Goal: Information Seeking & Learning: Learn about a topic

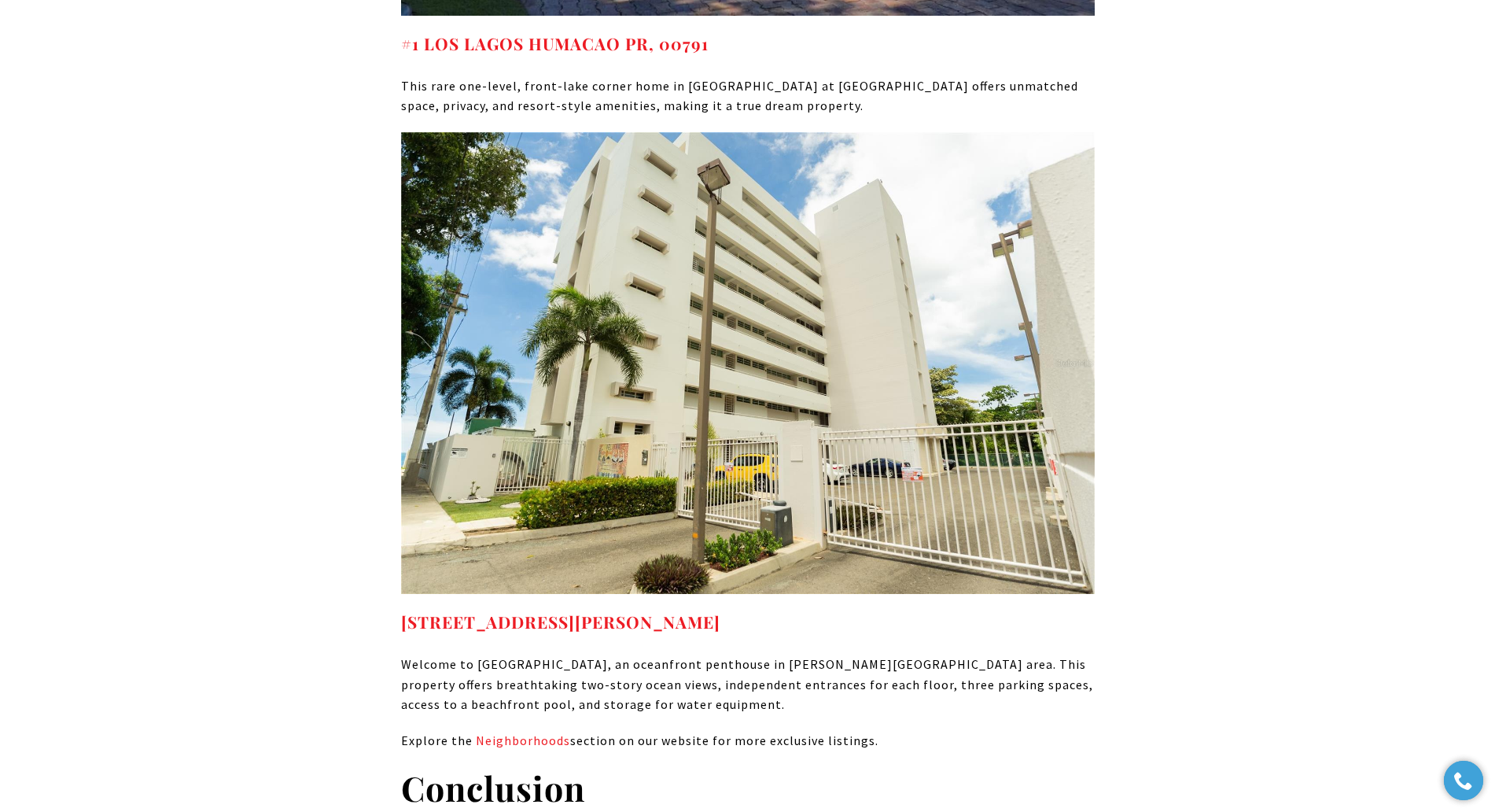
scroll to position [8409, 0]
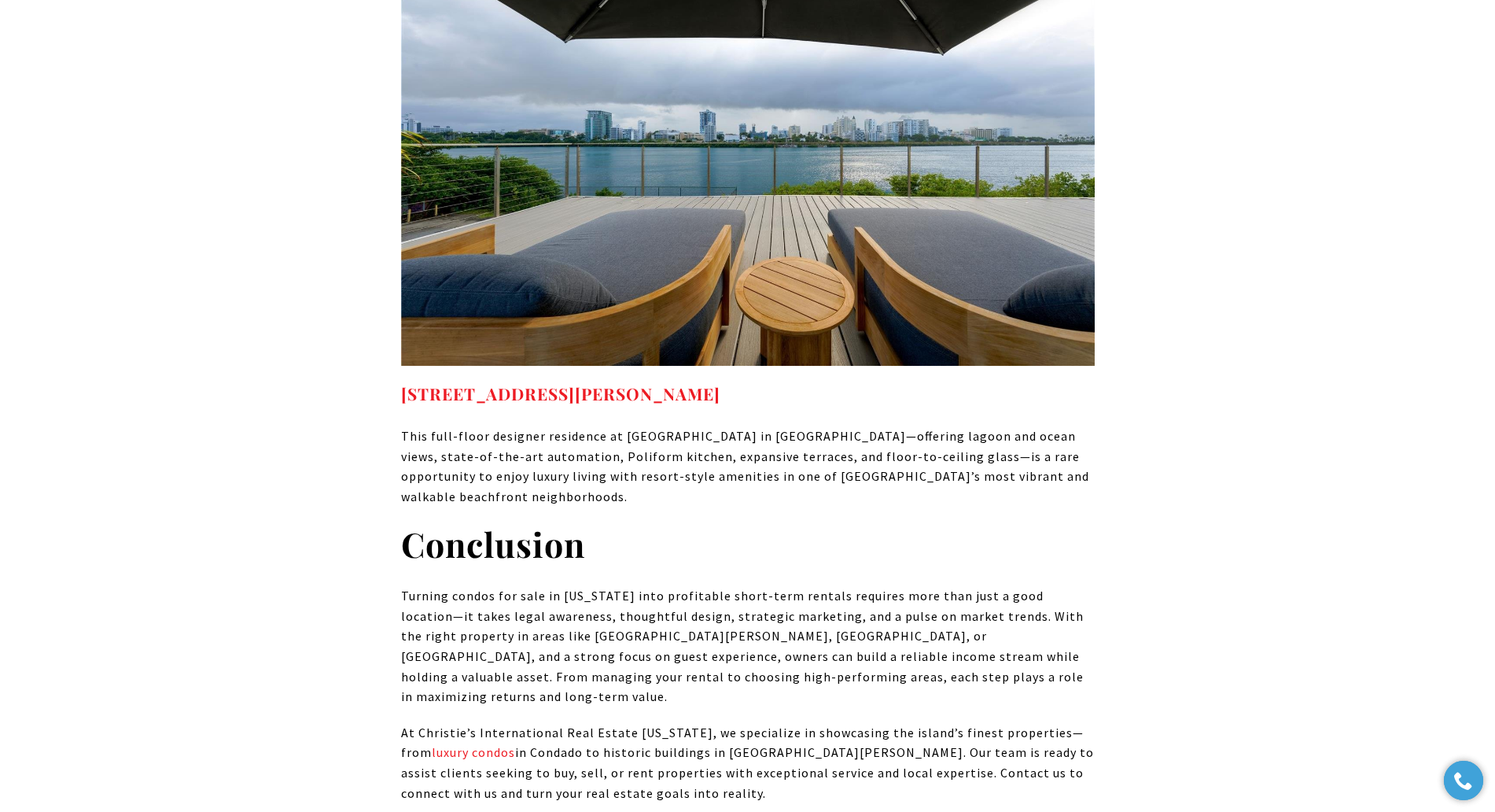
scroll to position [9130, 0]
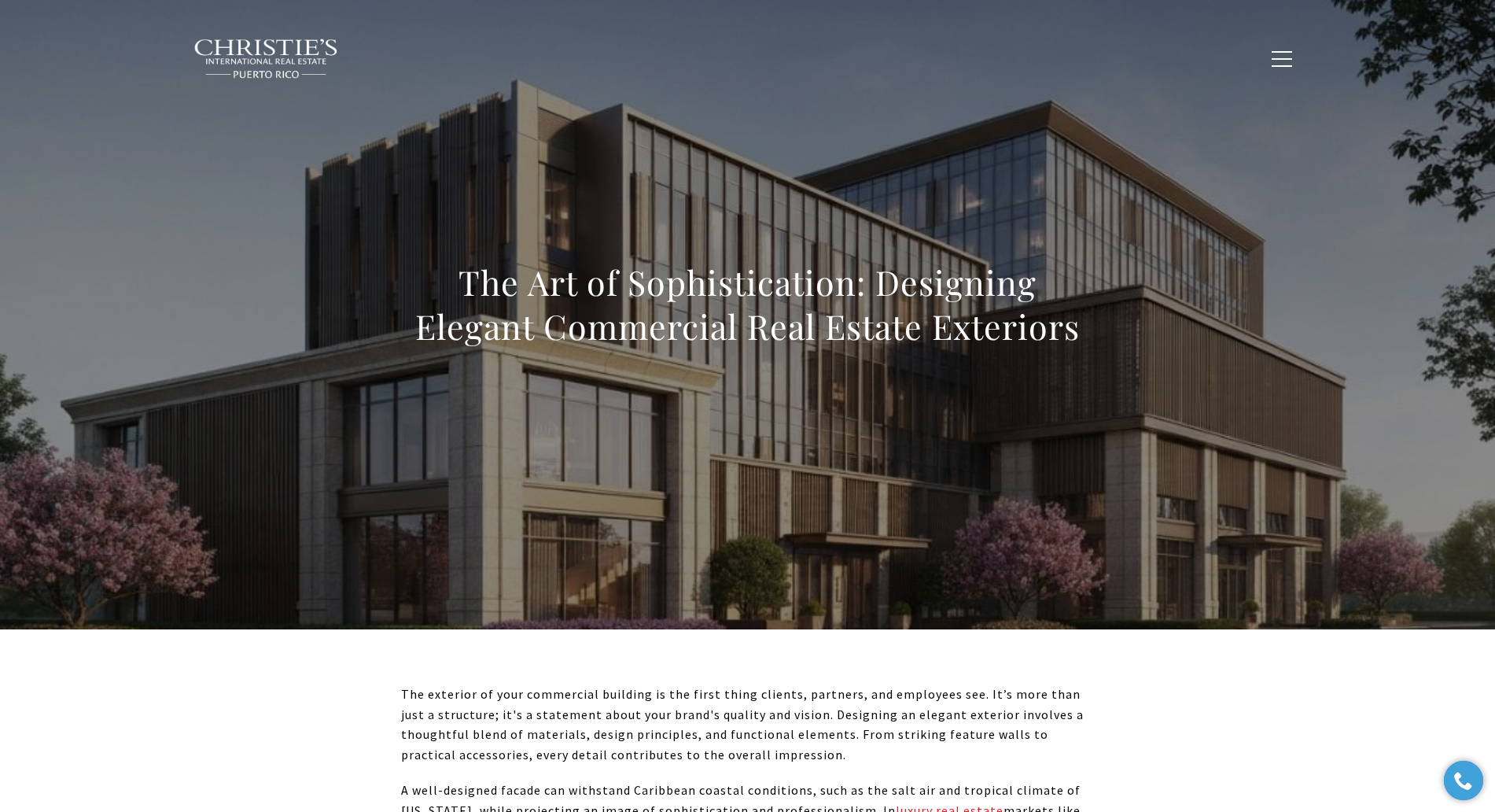
click at [758, 277] on h1 "The Art of Sophistication: Designing Elegant Commercial Real Estate Exteriors" at bounding box center [748, 304] width 694 height 88
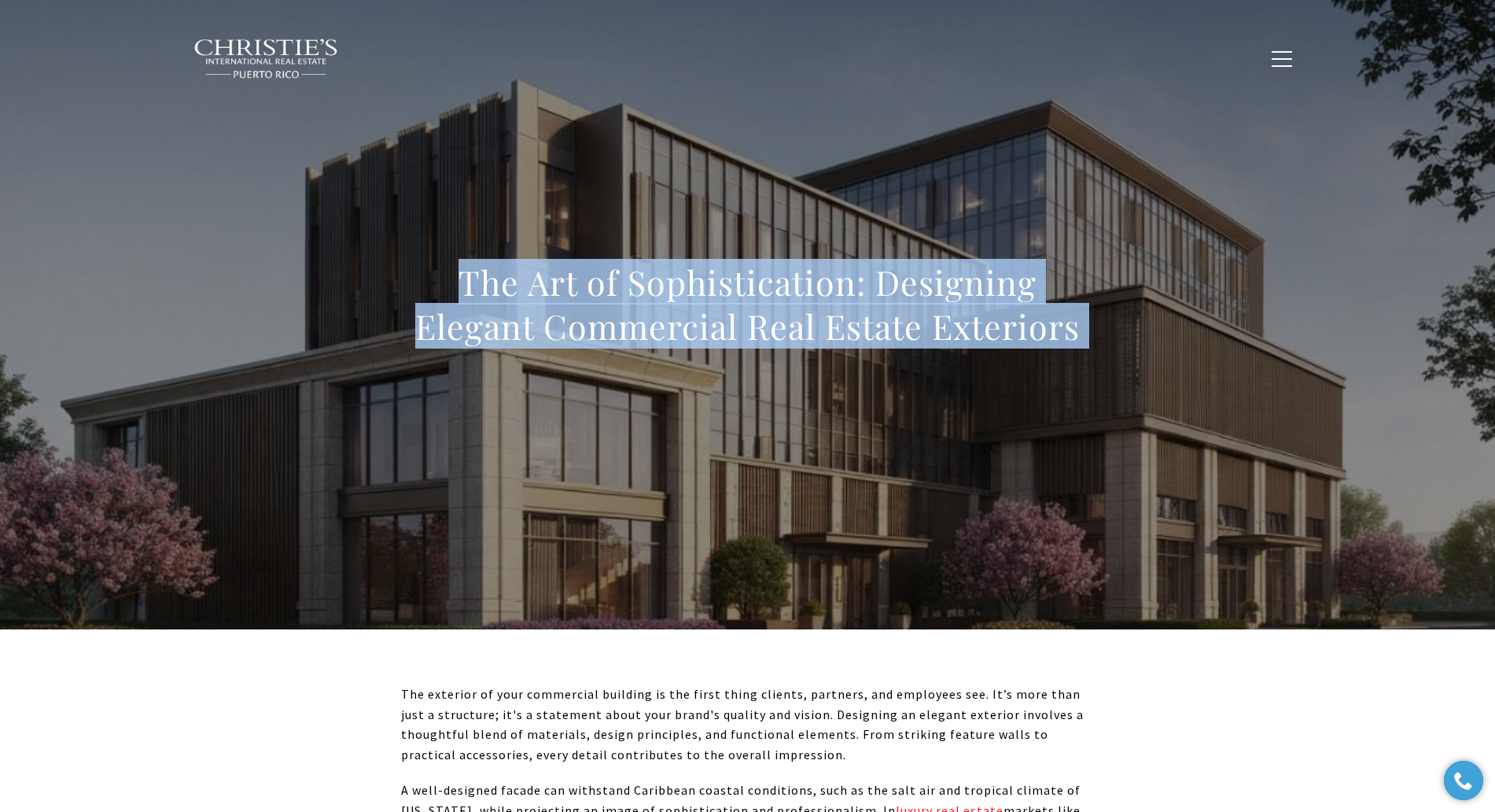
click at [759, 277] on h1 "The Art of Sophistication: Designing Elegant Commercial Real Estate Exteriors" at bounding box center [748, 304] width 694 height 88
copy body "The Art of Sophistication: Designing Elegant Commercial Real Estate Exteriors"
click at [956, 470] on div "The Art of Sophistication: Designing Elegant Commercial Real Estate Exteriors" at bounding box center [748, 314] width 1101 height 472
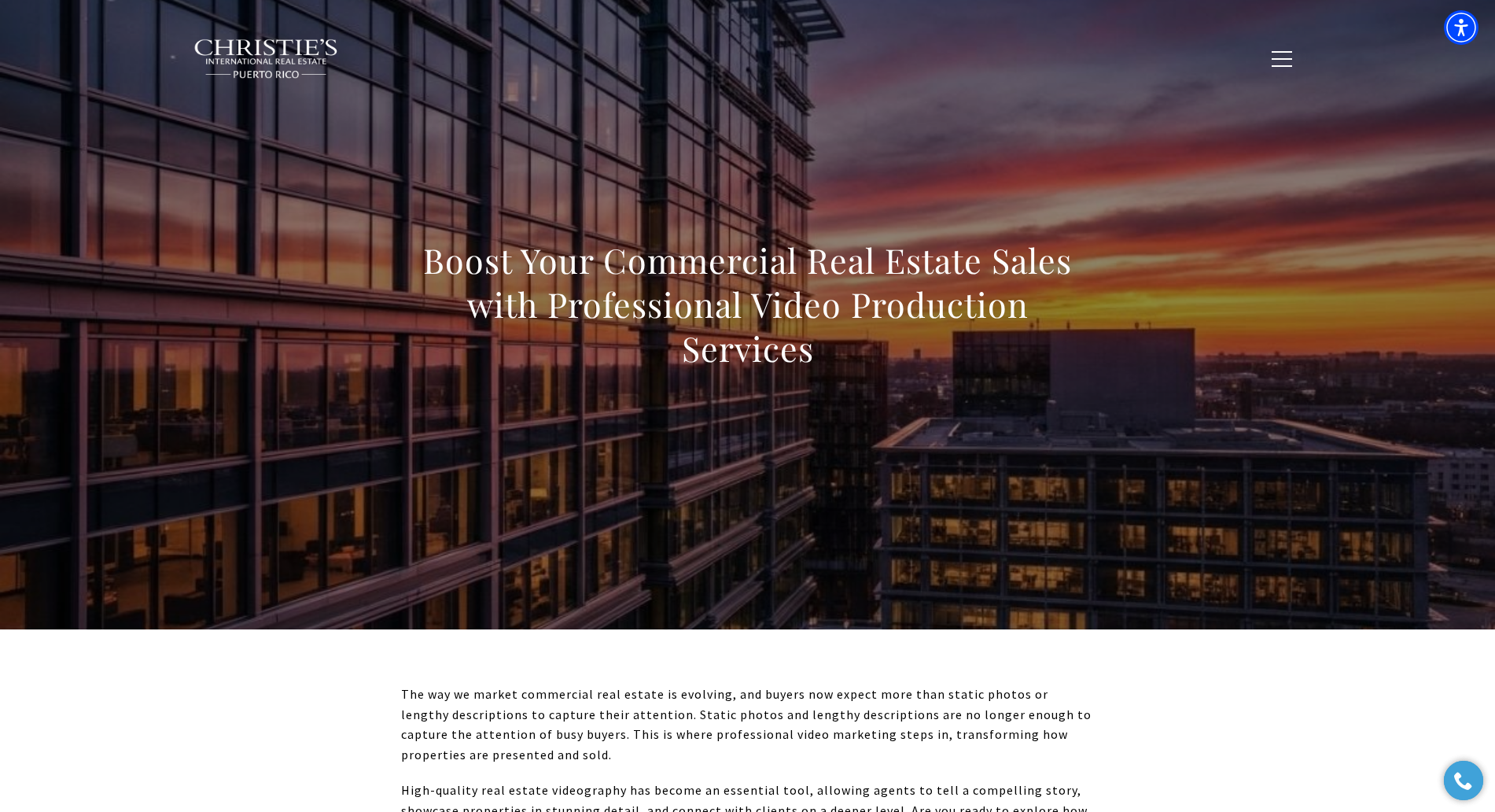
click at [810, 296] on h1 "Boost Your Commercial Real Estate Sales with Professional Video Production Serv…" at bounding box center [748, 304] width 694 height 132
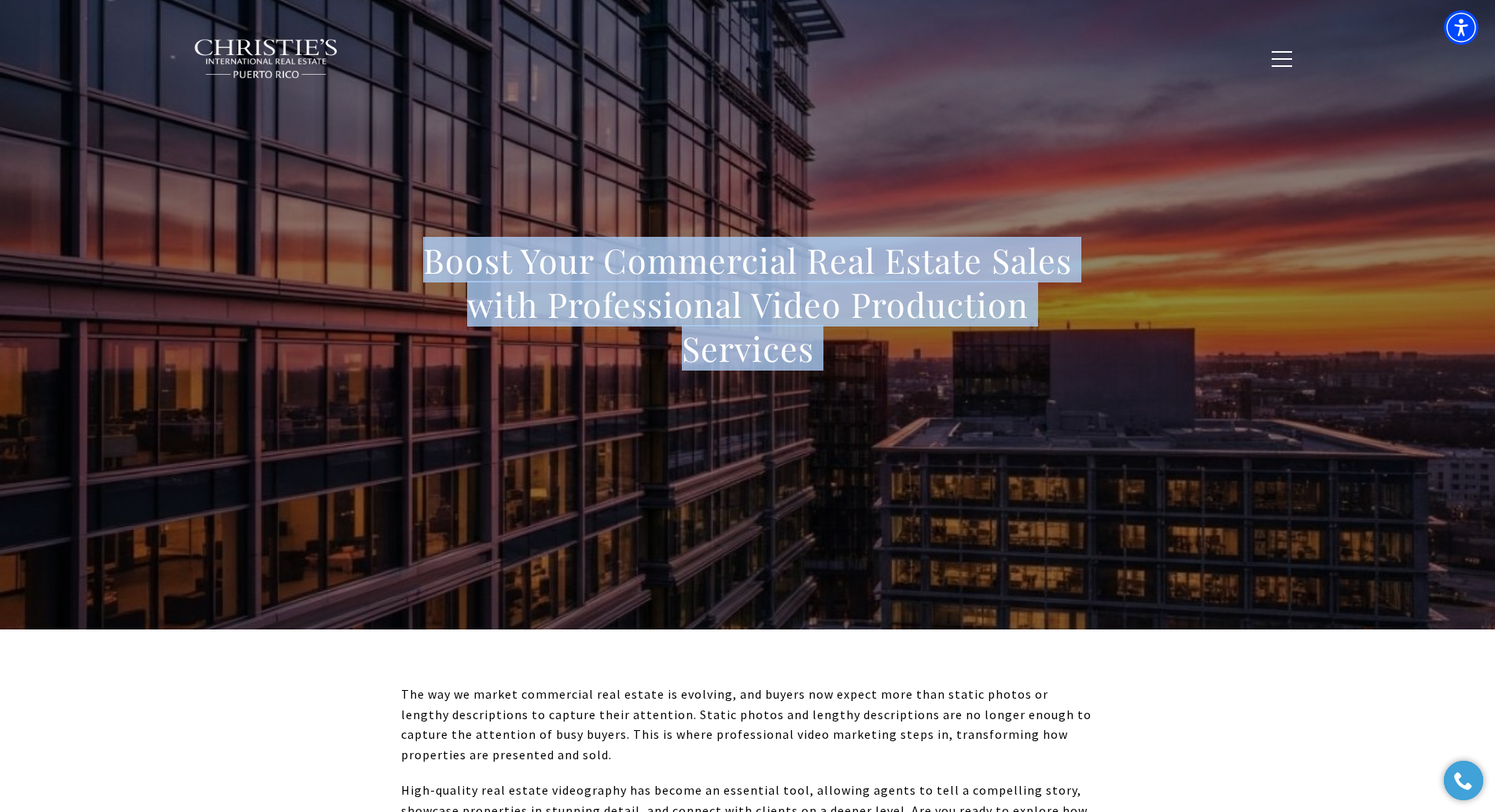
click at [810, 296] on h1 "Boost Your Commercial Real Estate Sales with Professional Video Production Serv…" at bounding box center [748, 304] width 694 height 132
copy body "Boost Your Commercial Real Estate Sales with Professional Video Production Serv…"
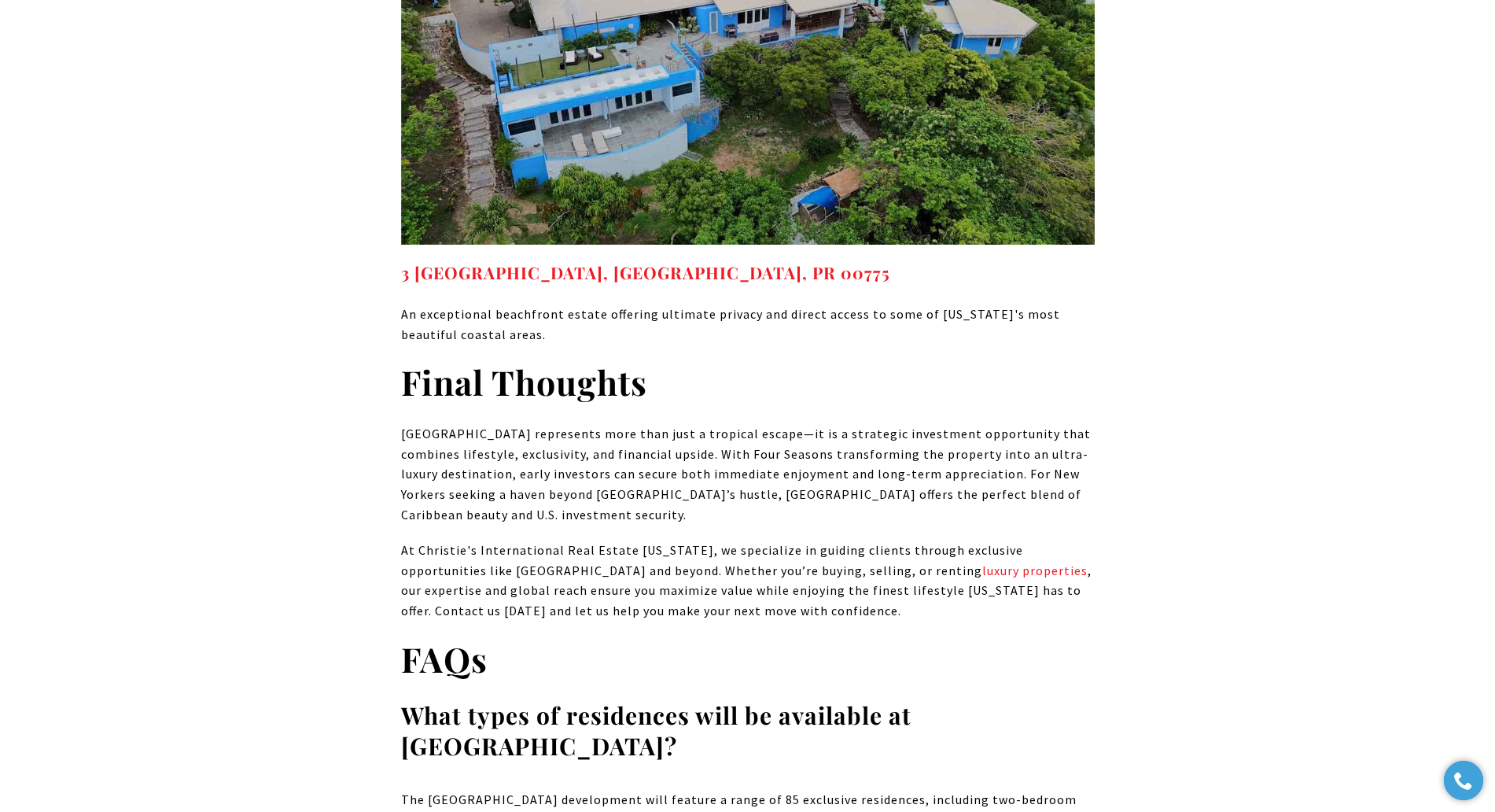
scroll to position [11405, 0]
